Goal: Task Accomplishment & Management: Complete application form

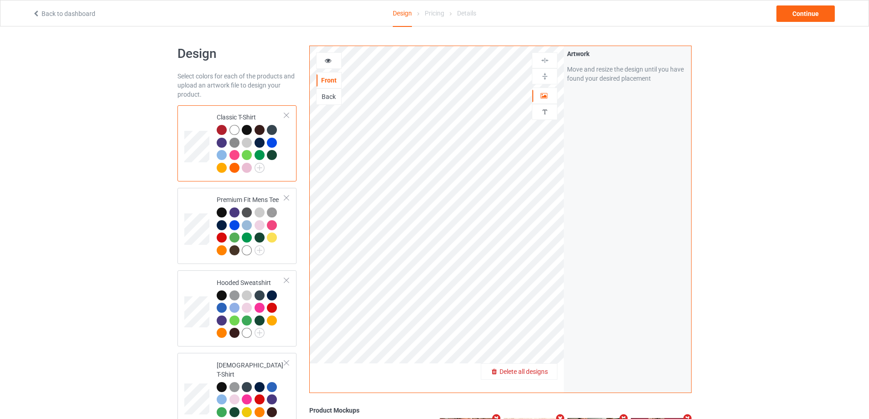
click at [546, 375] on span "Delete all designs" at bounding box center [523, 371] width 48 height 7
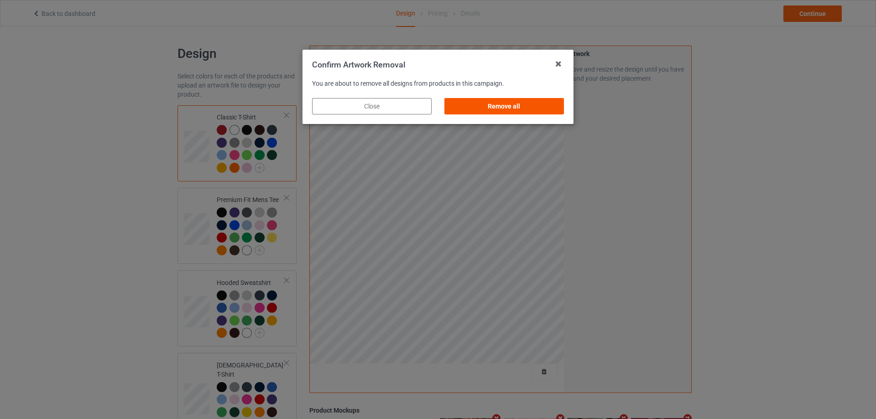
click at [544, 100] on div "Remove all" at bounding box center [503, 106] width 119 height 16
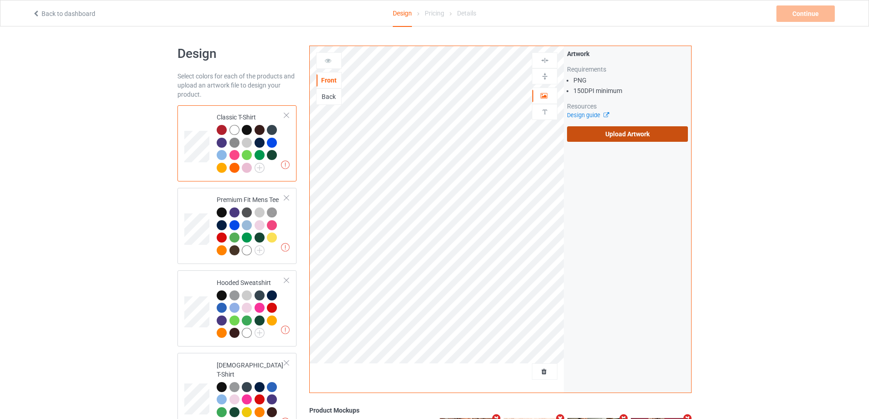
click at [614, 135] on label "Upload Artwork" at bounding box center [627, 134] width 121 height 16
click at [0, 0] on input "Upload Artwork" at bounding box center [0, 0] width 0 height 0
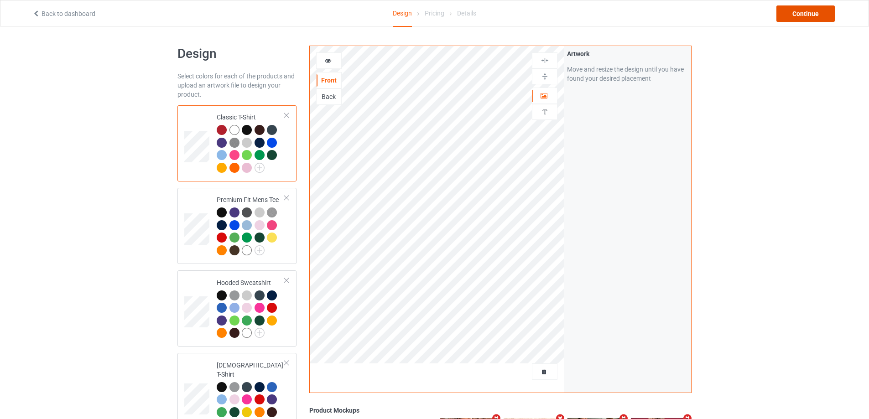
click at [801, 9] on div "Continue" at bounding box center [805, 13] width 58 height 16
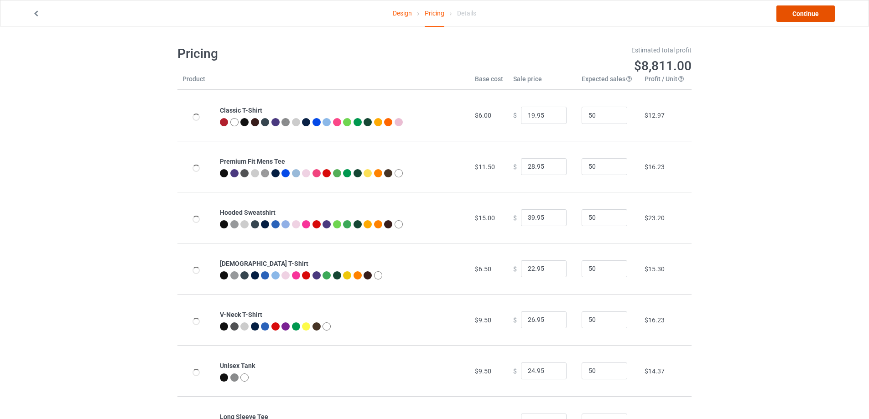
click at [800, 11] on link "Continue" at bounding box center [805, 13] width 58 height 16
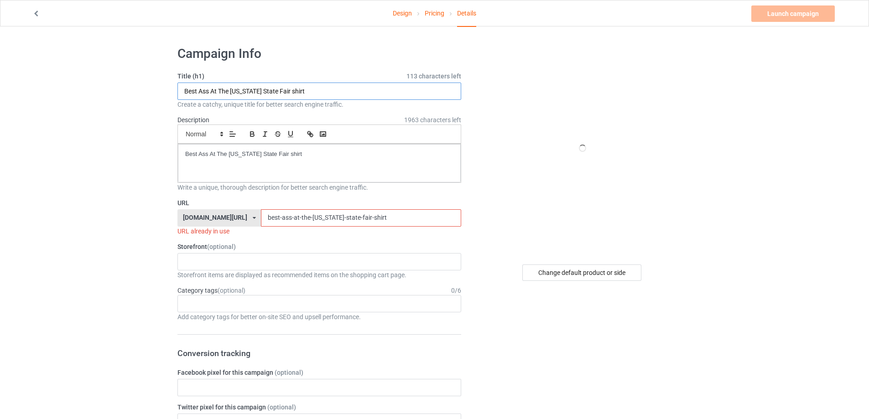
paste input "Art Museum Another Department"
drag, startPoint x: 312, startPoint y: 92, endPoint x: 198, endPoint y: 127, distance: 119.2
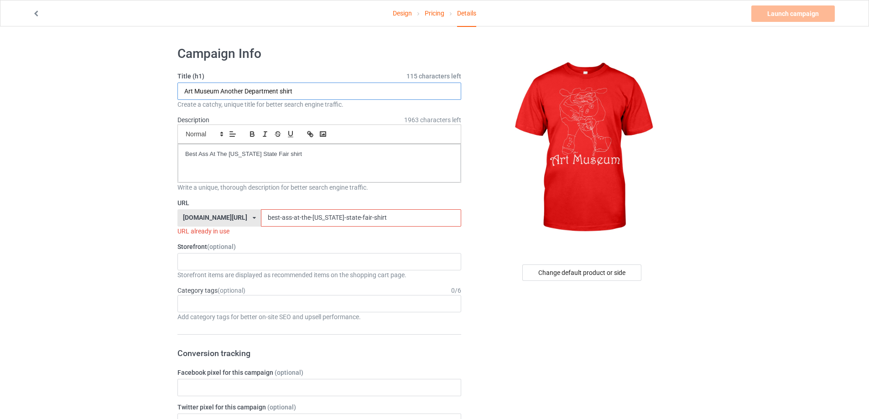
type input "Art Museum Another Department shirt"
drag, startPoint x: 309, startPoint y: 165, endPoint x: 46, endPoint y: 179, distance: 263.5
click at [307, 213] on input "best-ass-at-the-[US_STATE]-state-fair-shirt" at bounding box center [361, 217] width 200 height 17
drag, startPoint x: 365, startPoint y: 213, endPoint x: 110, endPoint y: 213, distance: 254.9
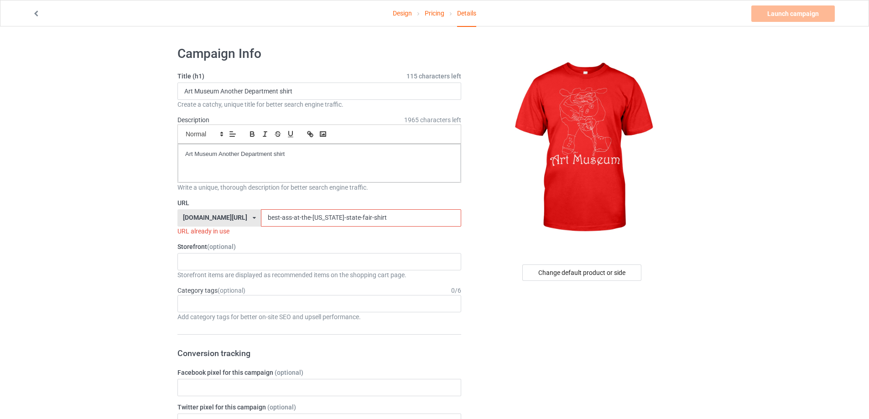
paste input "art-museum-another-department-t"
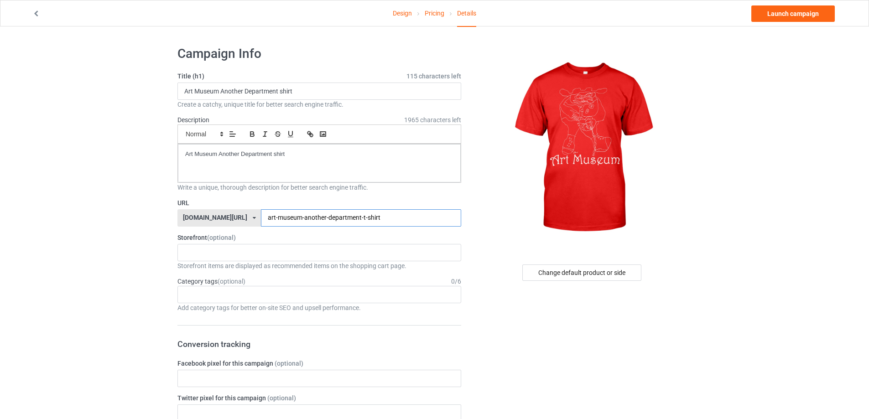
click at [338, 218] on input "art-museum-another-department-t-shirt" at bounding box center [361, 217] width 200 height 17
type input "art-museum-another-department-shirt"
click at [769, 18] on link "Launch campaign" at bounding box center [792, 13] width 83 height 16
